Goal: Transaction & Acquisition: Purchase product/service

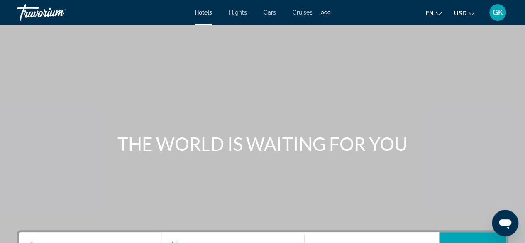
click at [239, 15] on span "Flights" at bounding box center [238, 12] width 18 height 7
click at [270, 16] on div "Hotels Flights Cars Cruises Activities Hotels Flights Cars Cruises Activities" at bounding box center [263, 12] width 136 height 13
click at [270, 15] on span "Cars" at bounding box center [270, 12] width 12 height 7
click at [303, 14] on span "Cruises" at bounding box center [302, 12] width 20 height 7
click at [327, 13] on div "Extra navigation items" at bounding box center [326, 12] width 10 height 12
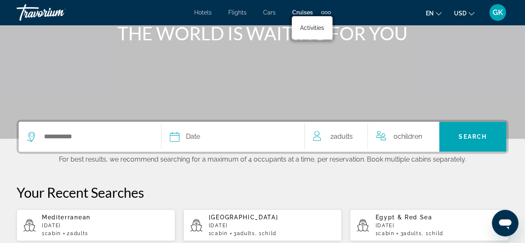
scroll to position [155, 0]
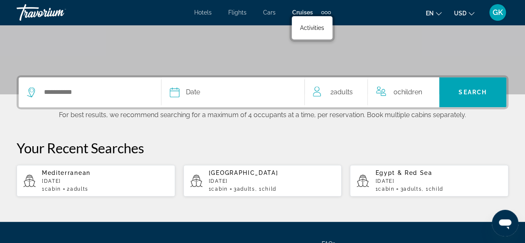
click at [205, 14] on span "Hotels" at bounding box center [202, 12] width 17 height 7
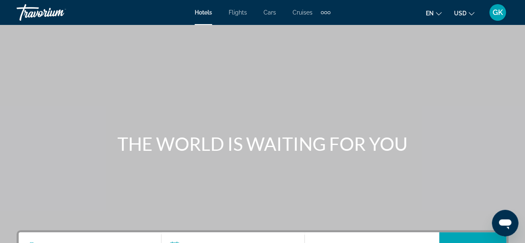
click at [471, 97] on div "Main content" at bounding box center [262, 124] width 525 height 249
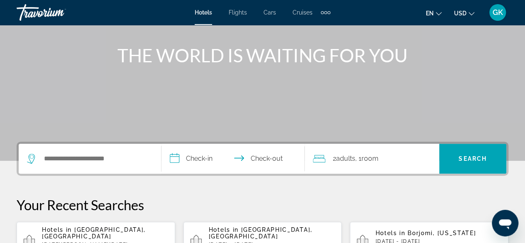
scroll to position [105, 0]
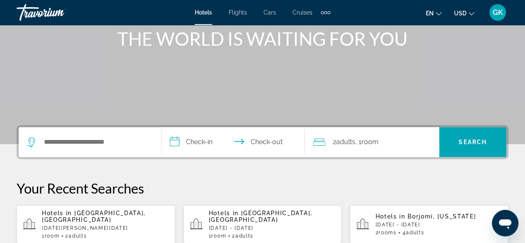
click at [83, 213] on span "[GEOGRAPHIC_DATA], [GEOGRAPHIC_DATA]" at bounding box center [94, 216] width 104 height 13
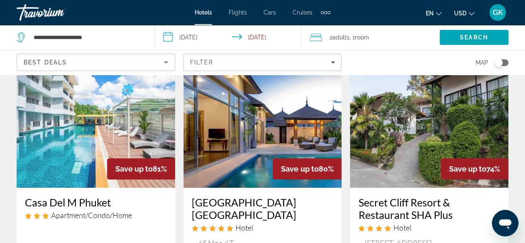
scroll to position [47, 0]
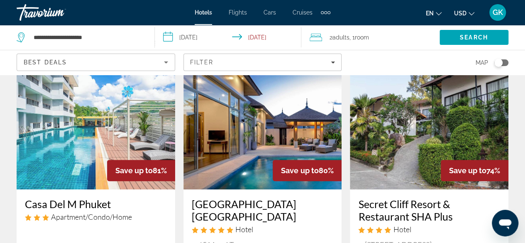
click at [166, 63] on icon "Sort by" at bounding box center [166, 62] width 10 height 10
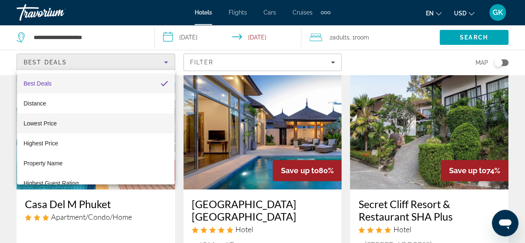
click at [105, 129] on mat-option "Lowest Price" at bounding box center [96, 123] width 158 height 20
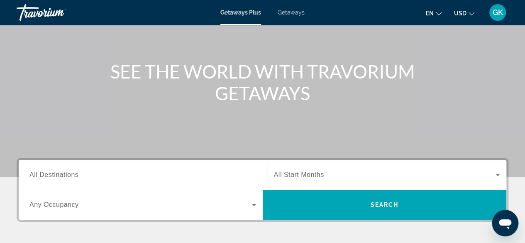
scroll to position [104, 0]
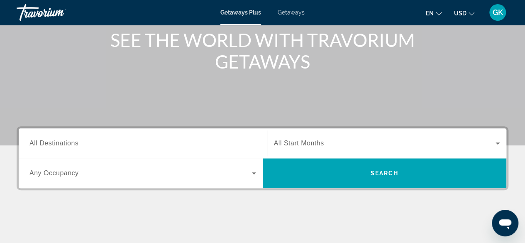
click at [77, 145] on span "All Destinations" at bounding box center [53, 142] width 49 height 7
click at [77, 145] on input "Destination All Destinations" at bounding box center [142, 144] width 227 height 10
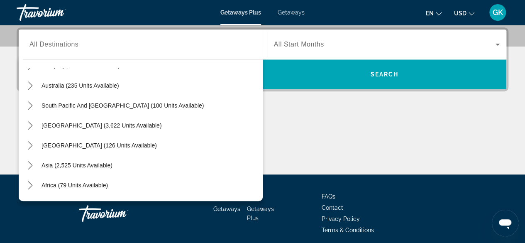
scroll to position [133, 0]
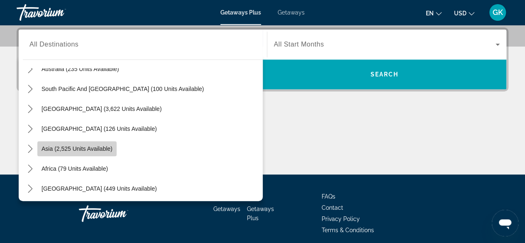
click at [100, 151] on span "Asia (2,525 units available)" at bounding box center [76, 148] width 71 height 7
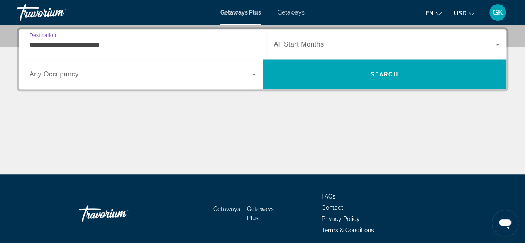
click at [96, 48] on input "**********" at bounding box center [142, 45] width 227 height 10
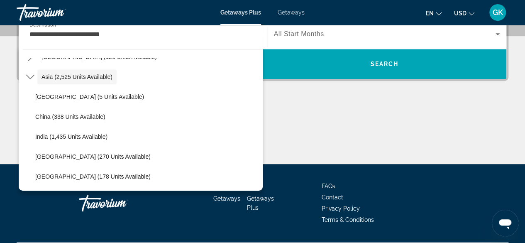
scroll to position [184, 0]
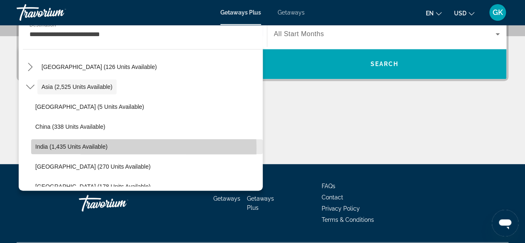
click at [115, 147] on span "Select destination: India (1,435 units available)" at bounding box center [146, 146] width 231 height 20
type input "**********"
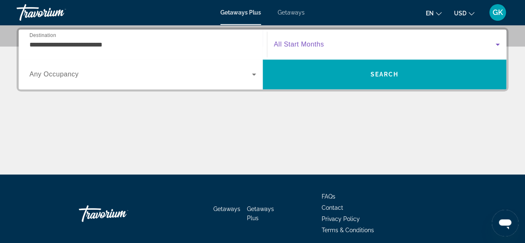
click at [498, 44] on icon "Search widget" at bounding box center [497, 45] width 4 height 2
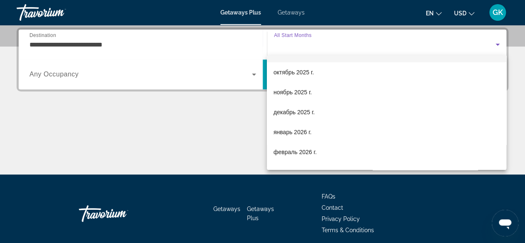
scroll to position [33, 0]
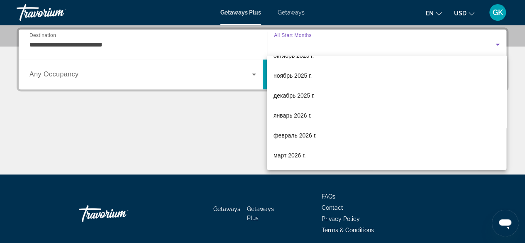
click at [253, 74] on div at bounding box center [262, 121] width 525 height 243
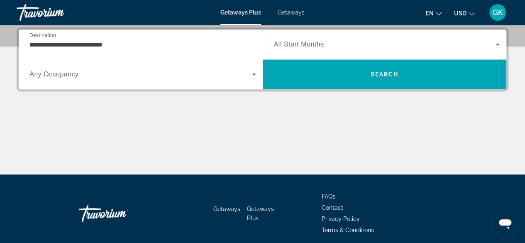
click at [253, 74] on icon "Search widget" at bounding box center [254, 74] width 4 height 2
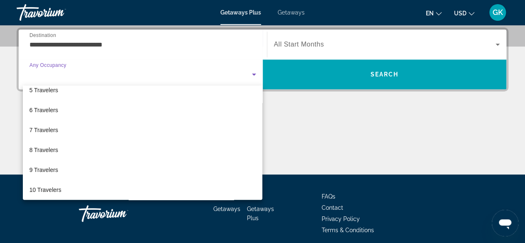
scroll to position [91, 0]
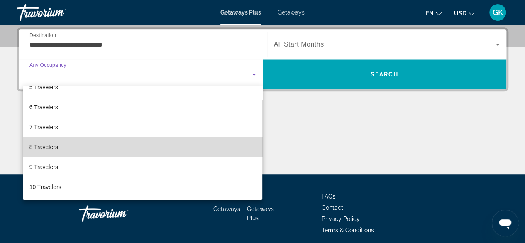
click at [230, 147] on mat-option "8 Travelers" at bounding box center [143, 147] width 240 height 20
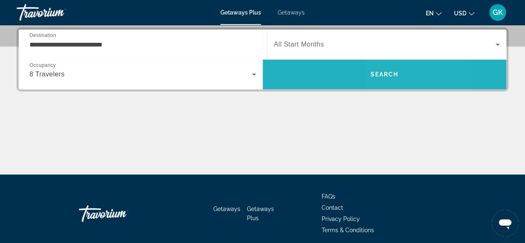
click at [424, 67] on span "Search" at bounding box center [385, 74] width 244 height 20
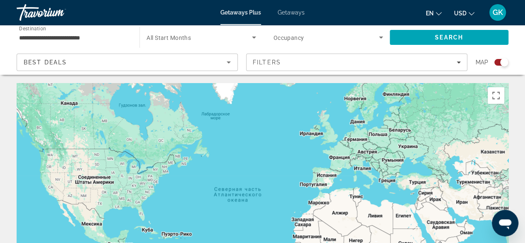
scroll to position [217, 0]
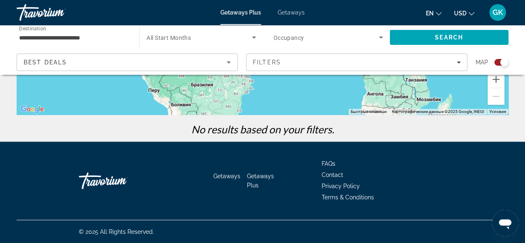
click at [375, 40] on span "Search widget" at bounding box center [325, 37] width 105 height 10
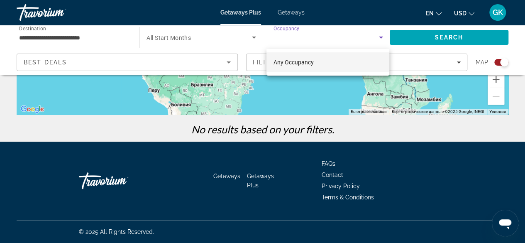
click at [253, 37] on div at bounding box center [262, 121] width 525 height 243
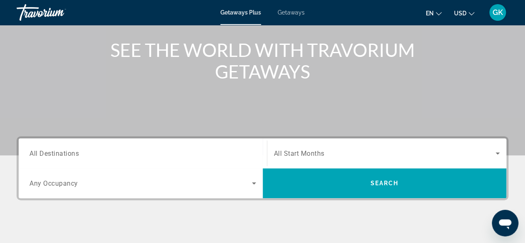
scroll to position [166, 0]
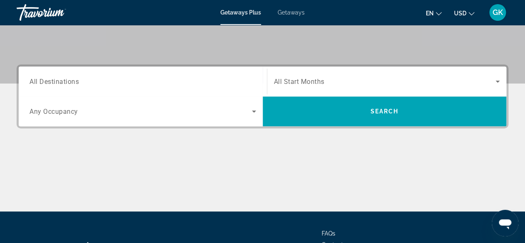
click at [61, 84] on span "All Destinations" at bounding box center [53, 81] width 49 height 8
click at [61, 84] on input "Destination All Destinations" at bounding box center [142, 82] width 227 height 10
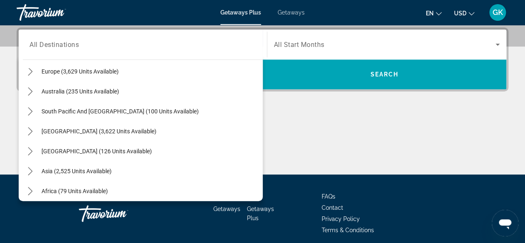
scroll to position [110, 0]
click at [156, 169] on div "Asia (2,525 units available)" at bounding box center [143, 171] width 240 height 20
click at [102, 169] on span "Asia (2,525 units available)" at bounding box center [76, 171] width 70 height 7
type input "**********"
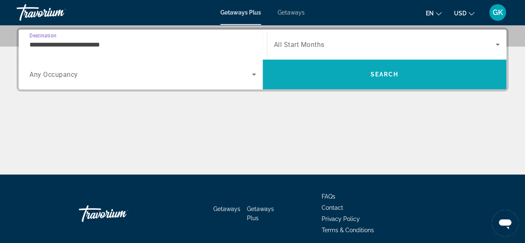
click at [393, 71] on span "Search" at bounding box center [384, 74] width 28 height 7
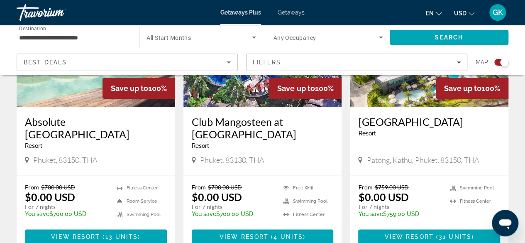
scroll to position [403, 0]
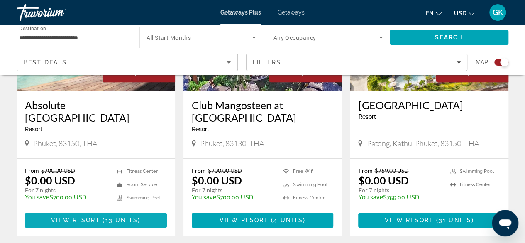
click at [73, 223] on span "View Resort" at bounding box center [75, 220] width 49 height 7
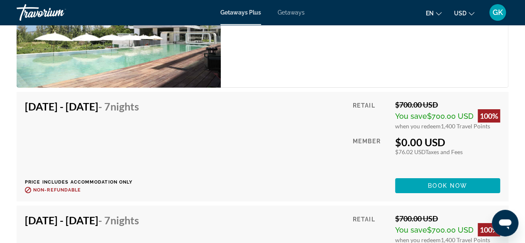
scroll to position [1465, 0]
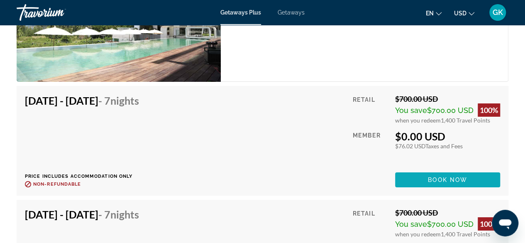
click at [461, 176] on span "Book now" at bounding box center [447, 179] width 39 height 7
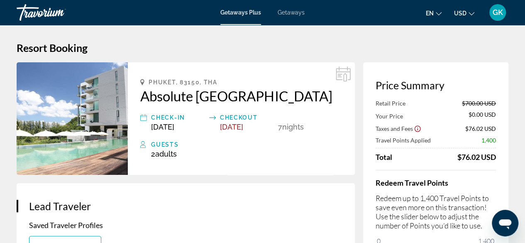
click at [295, 14] on span "Getaways" at bounding box center [291, 12] width 27 height 7
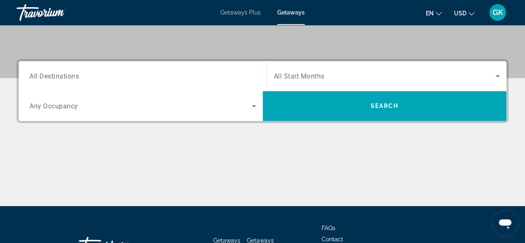
scroll to position [182, 0]
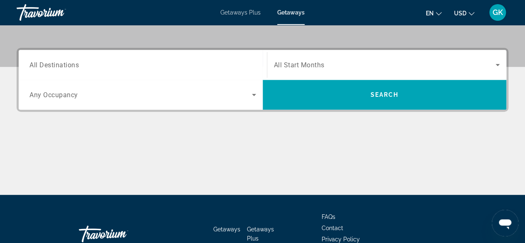
click at [65, 64] on span "All Destinations" at bounding box center [53, 65] width 49 height 8
click at [65, 64] on input "Destination All Destinations" at bounding box center [142, 65] width 227 height 10
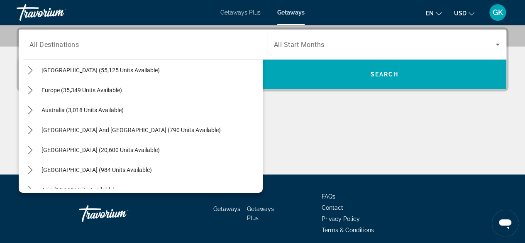
scroll to position [83, 0]
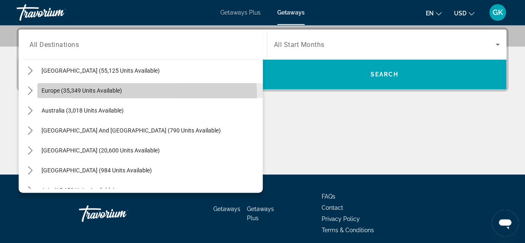
click at [111, 95] on span "Select destination: Europe (35,349 units available)" at bounding box center [149, 90] width 225 height 20
type input "**********"
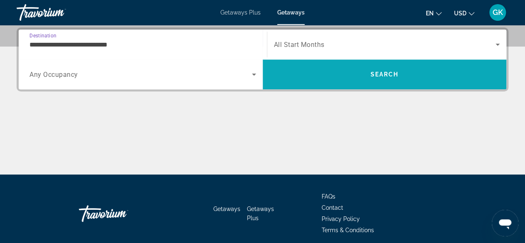
click at [377, 74] on span "Search" at bounding box center [384, 74] width 28 height 7
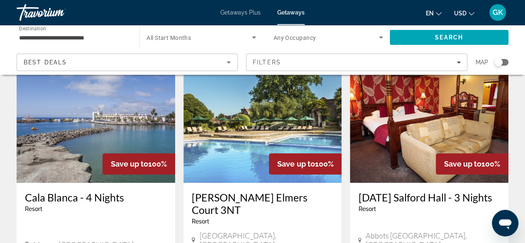
scroll to position [426, 0]
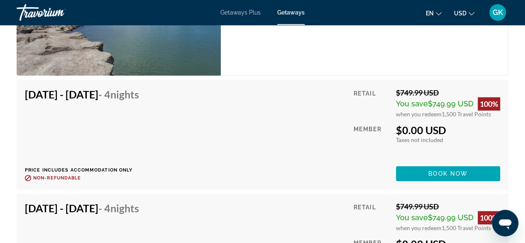
scroll to position [1841, 0]
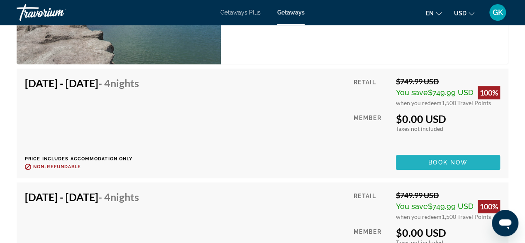
click at [426, 152] on span "Main content" at bounding box center [448, 162] width 104 height 20
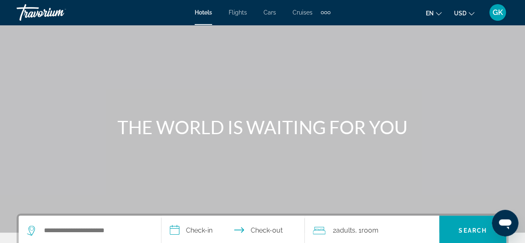
scroll to position [66, 0]
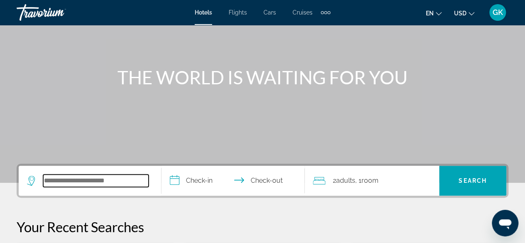
click at [74, 182] on input "Search hotel destination" at bounding box center [95, 180] width 105 height 12
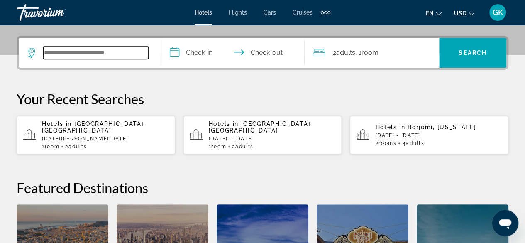
scroll to position [202, 0]
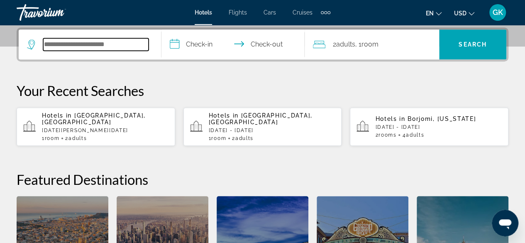
click at [64, 44] on input "Search hotel destination" at bounding box center [95, 44] width 105 height 12
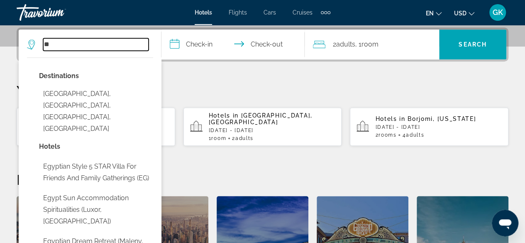
type input "*"
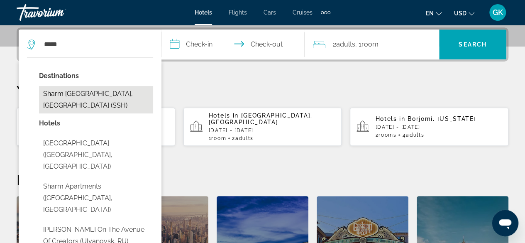
click at [81, 97] on button "Sharm El Sheikh, Egypt (SSH)" at bounding box center [96, 99] width 114 height 27
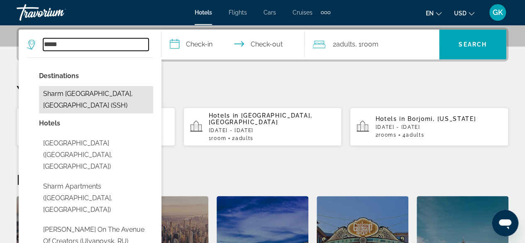
type input "**********"
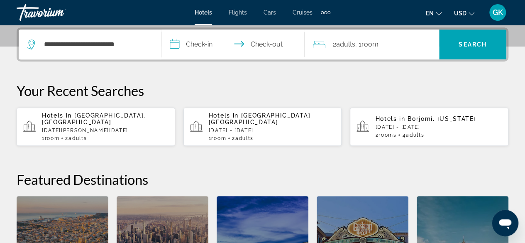
click at [200, 44] on input "**********" at bounding box center [234, 45] width 146 height 32
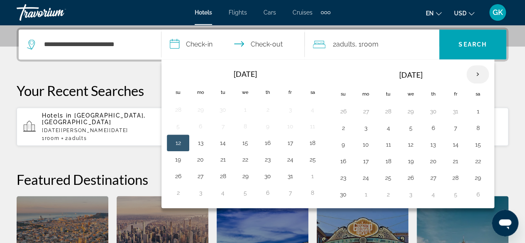
click at [474, 74] on th "Next month" at bounding box center [477, 74] width 22 height 18
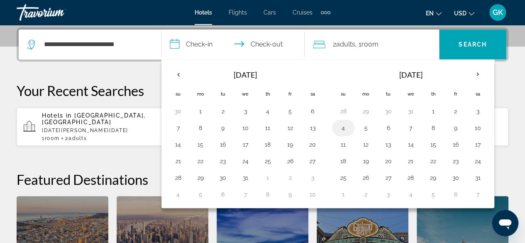
click at [341, 127] on button "4" at bounding box center [342, 128] width 13 height 12
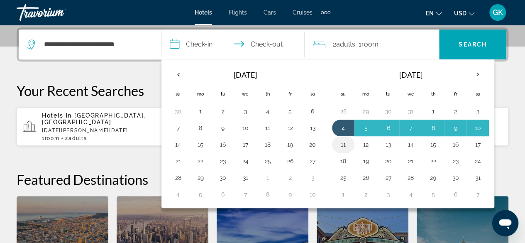
click at [341, 142] on button "11" at bounding box center [342, 145] width 13 height 12
type input "**********"
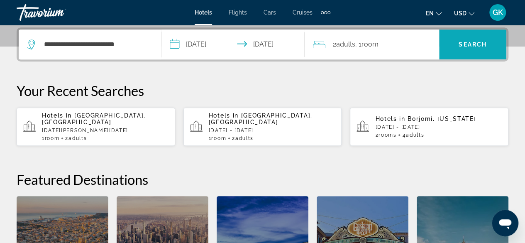
click at [475, 45] on span "Search" at bounding box center [472, 44] width 28 height 7
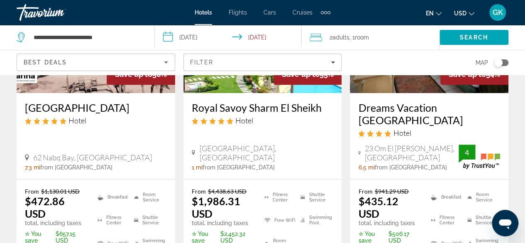
scroll to position [144, 0]
click at [167, 64] on icon "Sort by" at bounding box center [166, 62] width 10 height 10
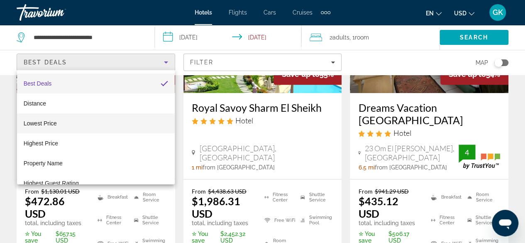
click at [100, 121] on mat-option "Lowest Price" at bounding box center [96, 123] width 158 height 20
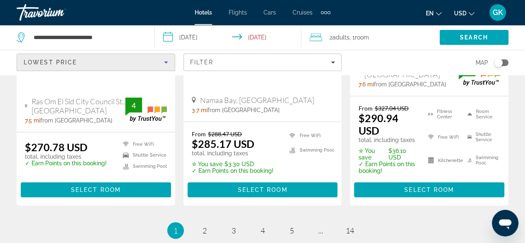
scroll to position [1250, 0]
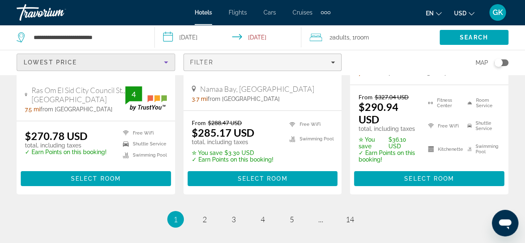
click at [329, 63] on div "Filter" at bounding box center [262, 62] width 145 height 7
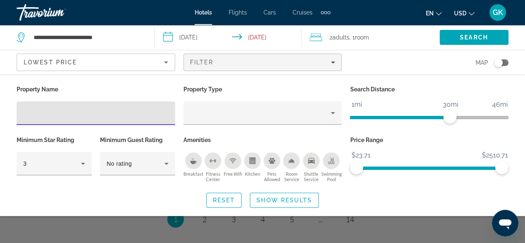
click at [24, 112] on input "Hotel Filters" at bounding box center [95, 113] width 145 height 10
type input "**********"
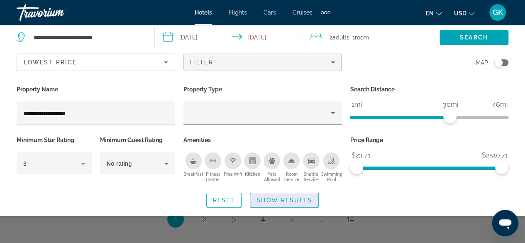
click at [292, 197] on span "Show Results" at bounding box center [284, 200] width 56 height 7
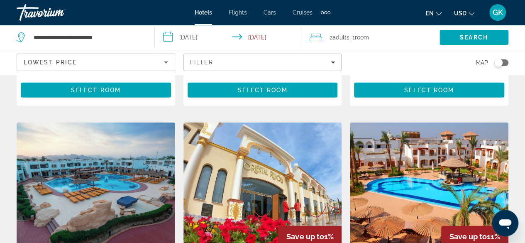
scroll to position [972, 0]
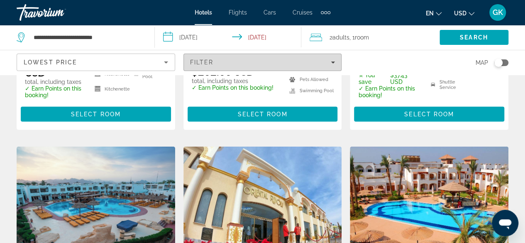
click at [333, 61] on icon "Filters" at bounding box center [333, 62] width 4 height 4
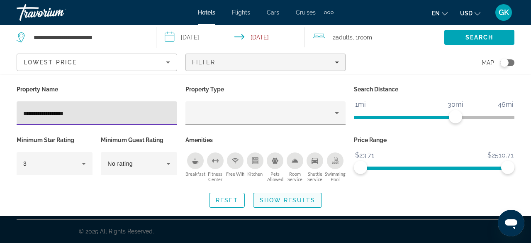
type input "**********"
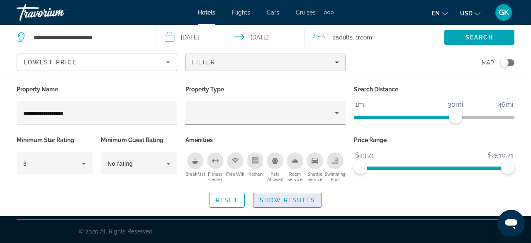
click at [282, 197] on span "Show Results" at bounding box center [288, 200] width 56 height 7
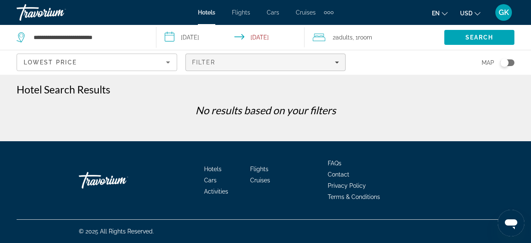
click at [324, 60] on div "Filter" at bounding box center [265, 62] width 147 height 7
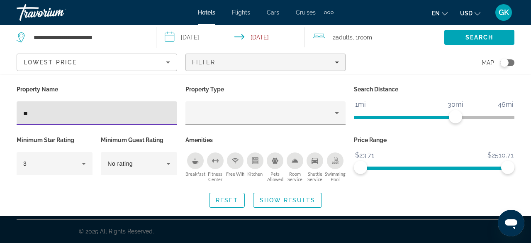
type input "*"
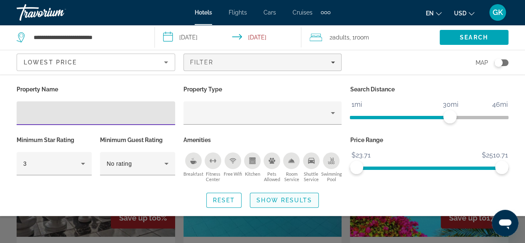
click at [269, 201] on span "Show Results" at bounding box center [284, 200] width 56 height 7
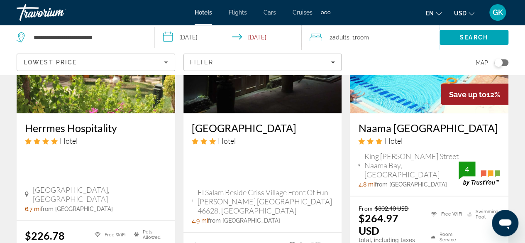
scroll to position [802, 0]
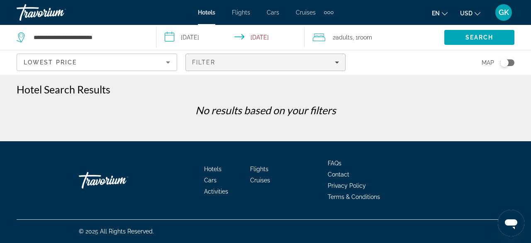
click at [336, 62] on icon "Filters" at bounding box center [337, 62] width 4 height 2
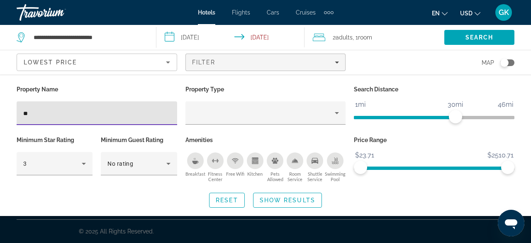
type input "*"
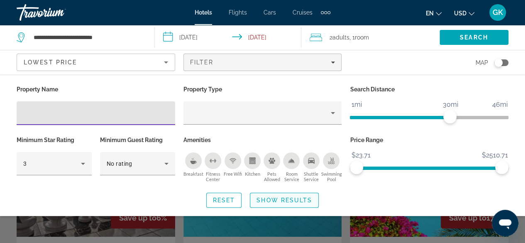
click at [274, 200] on span "Show Results" at bounding box center [284, 200] width 56 height 7
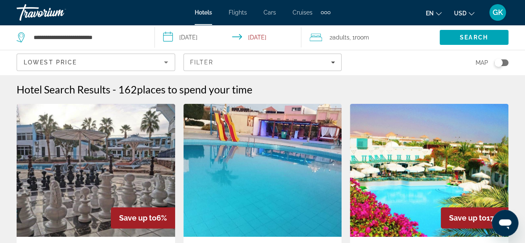
click at [118, 193] on img "Main content" at bounding box center [96, 170] width 158 height 133
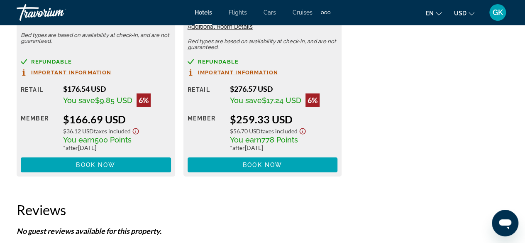
scroll to position [1444, 0]
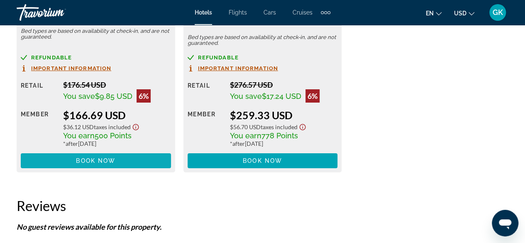
click at [102, 160] on span "Book now" at bounding box center [95, 160] width 39 height 7
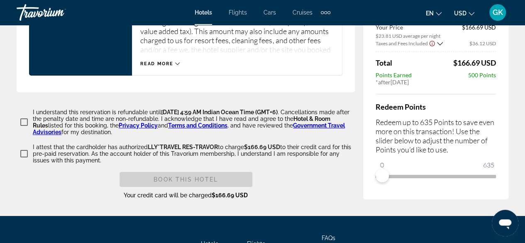
scroll to position [1326, 0]
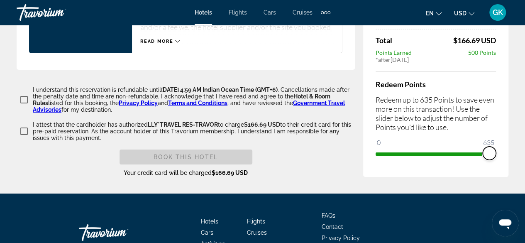
drag, startPoint x: 380, startPoint y: 159, endPoint x: 495, endPoint y: 158, distance: 114.5
click at [495, 158] on span "ngx-slider" at bounding box center [488, 152] width 13 height 13
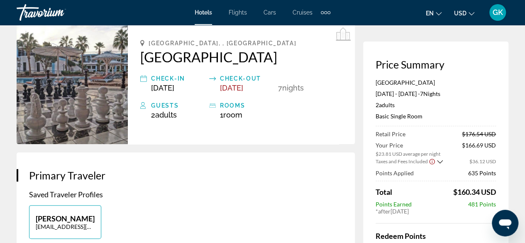
scroll to position [0, 0]
